Goal: Task Accomplishment & Management: Manage account settings

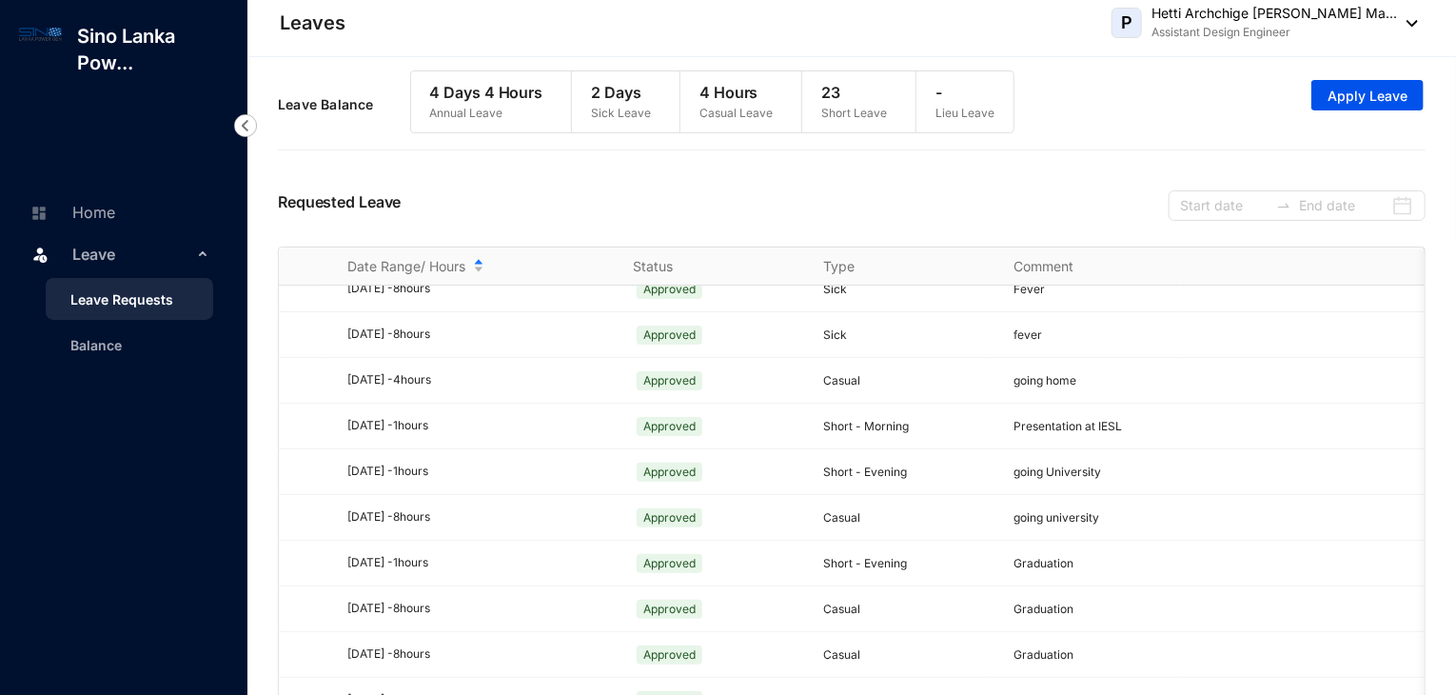
scroll to position [823, 0]
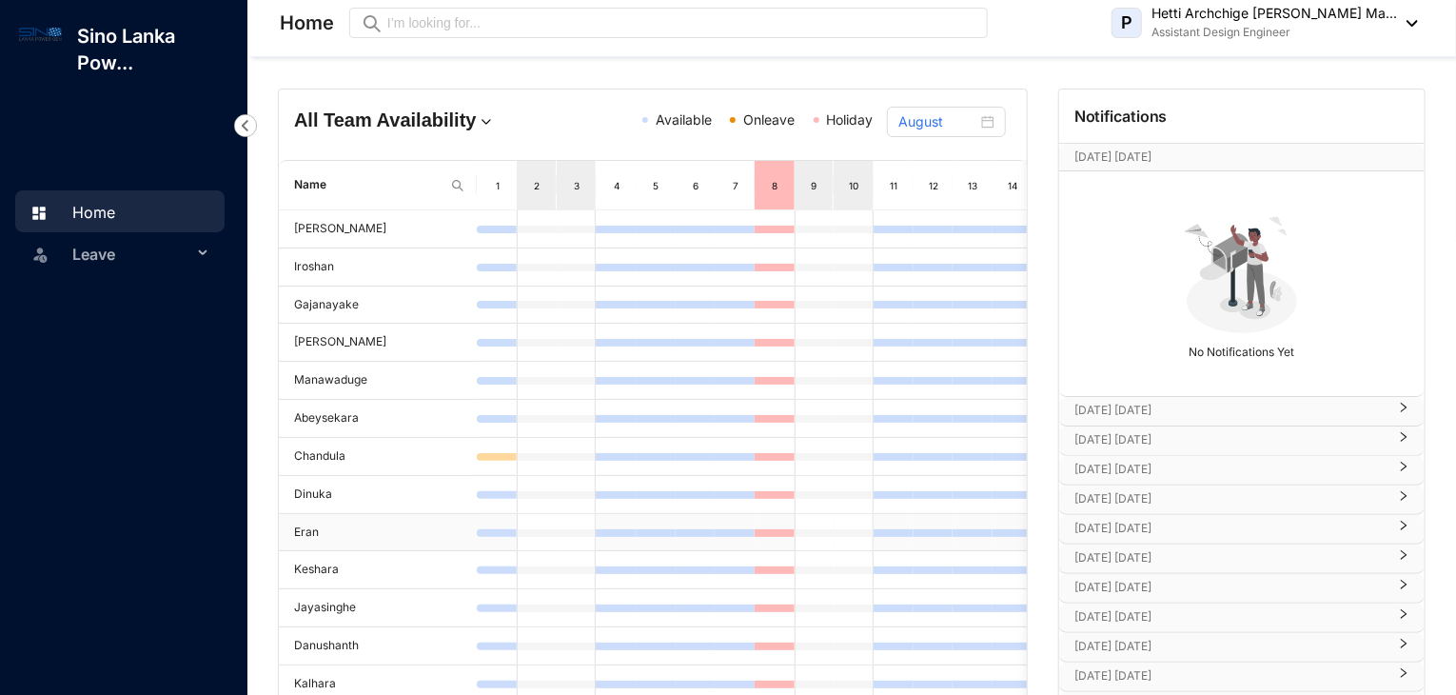
scroll to position [243, 0]
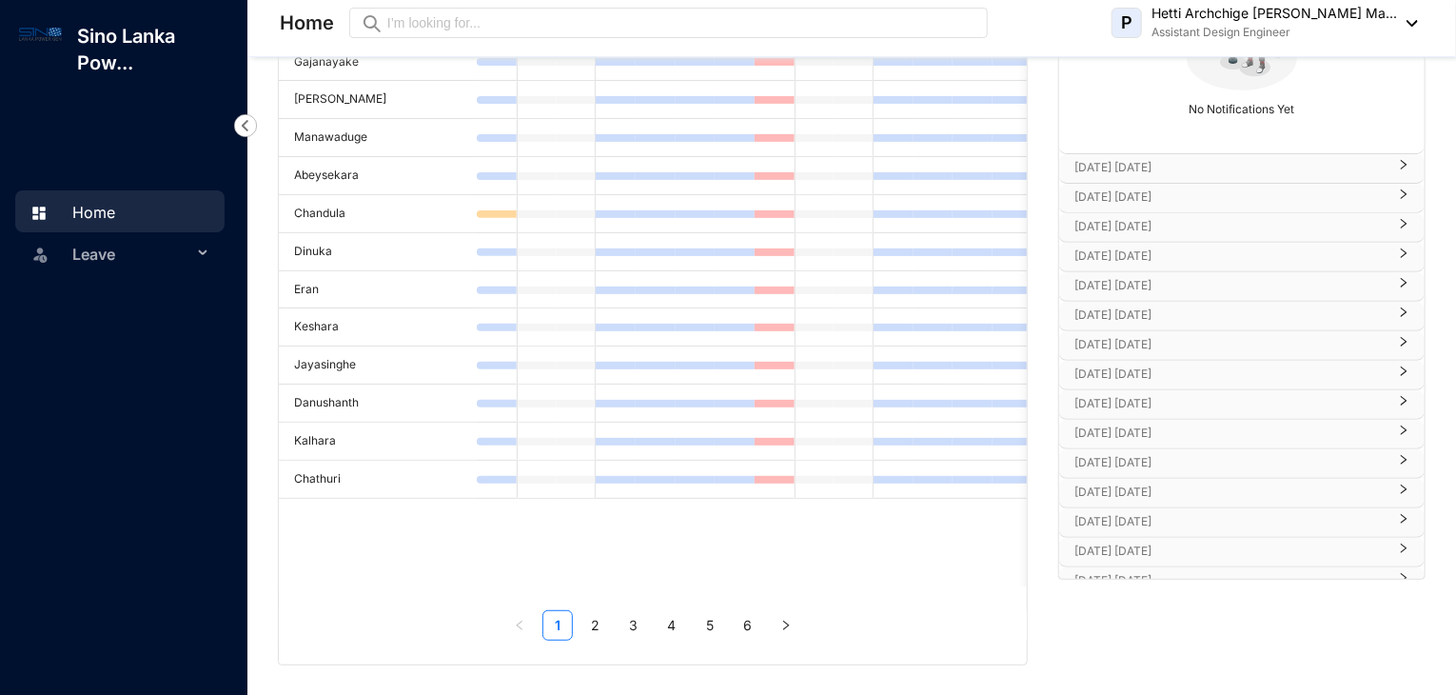
click at [88, 249] on span "Leave" at bounding box center [132, 254] width 120 height 38
click at [114, 298] on link "Leave Requests" at bounding box center [114, 299] width 118 height 16
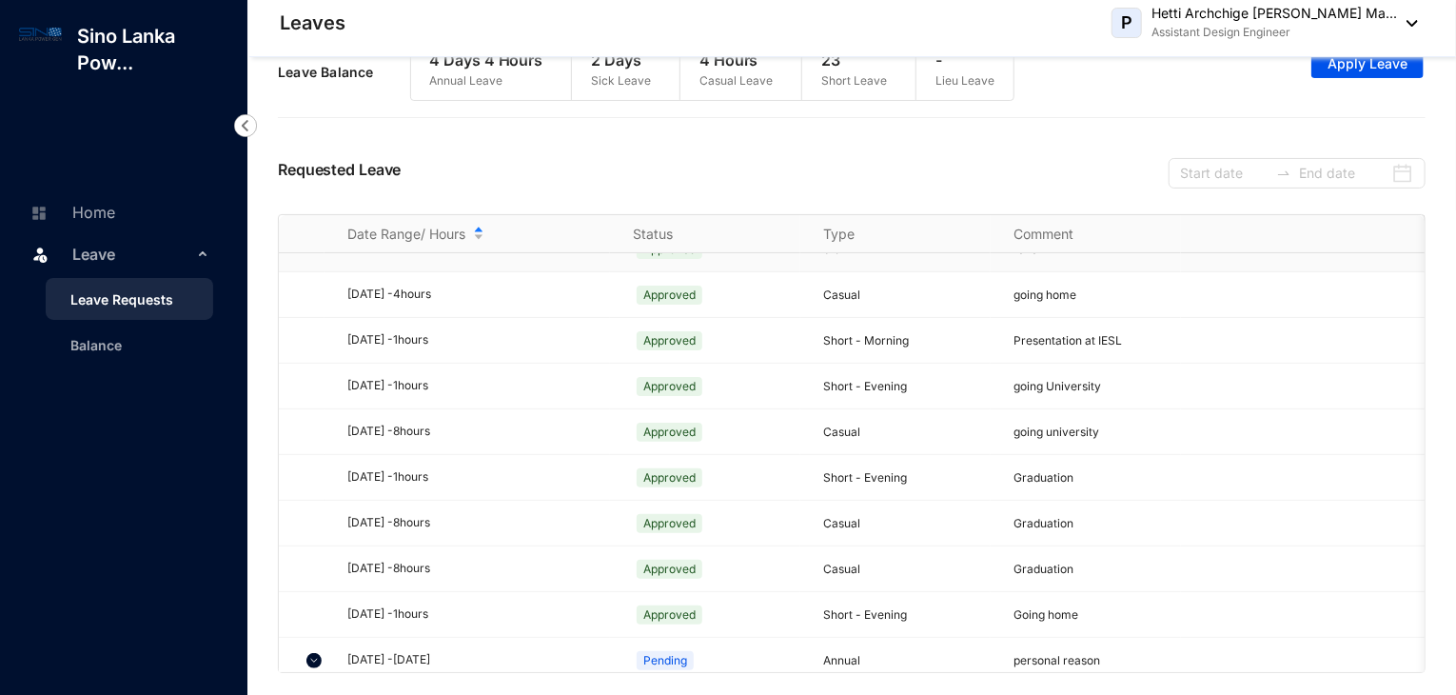
scroll to position [823, 0]
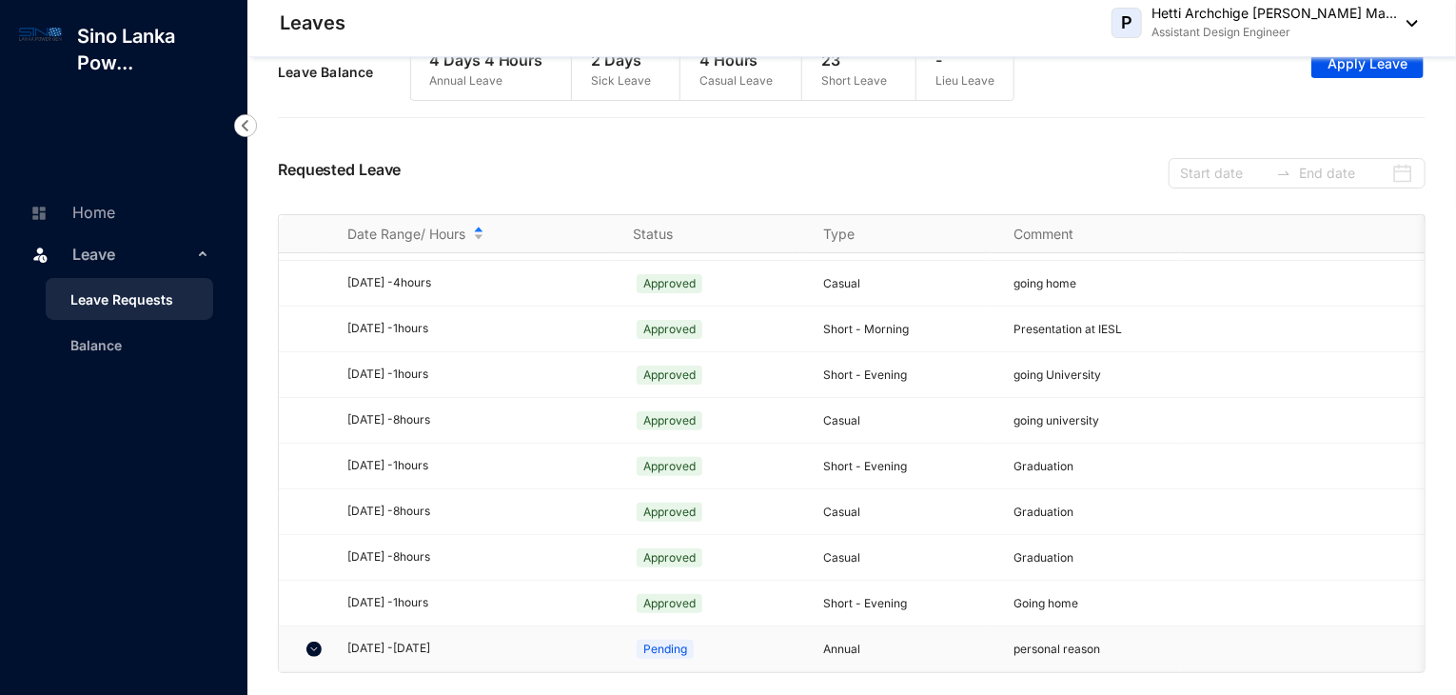
click at [420, 639] on div "[DATE] - [DATE]" at bounding box center [478, 648] width 263 height 18
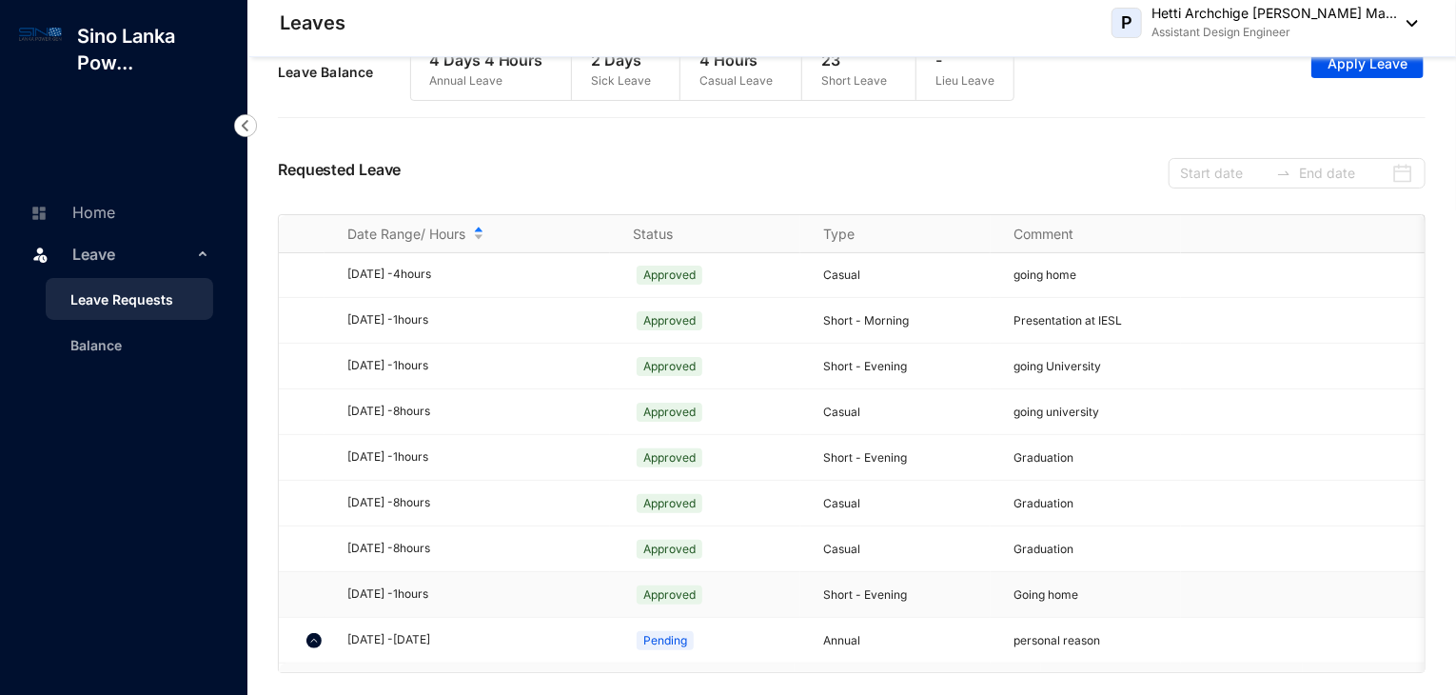
scroll to position [997, 0]
